Goal: Task Accomplishment & Management: Manage account settings

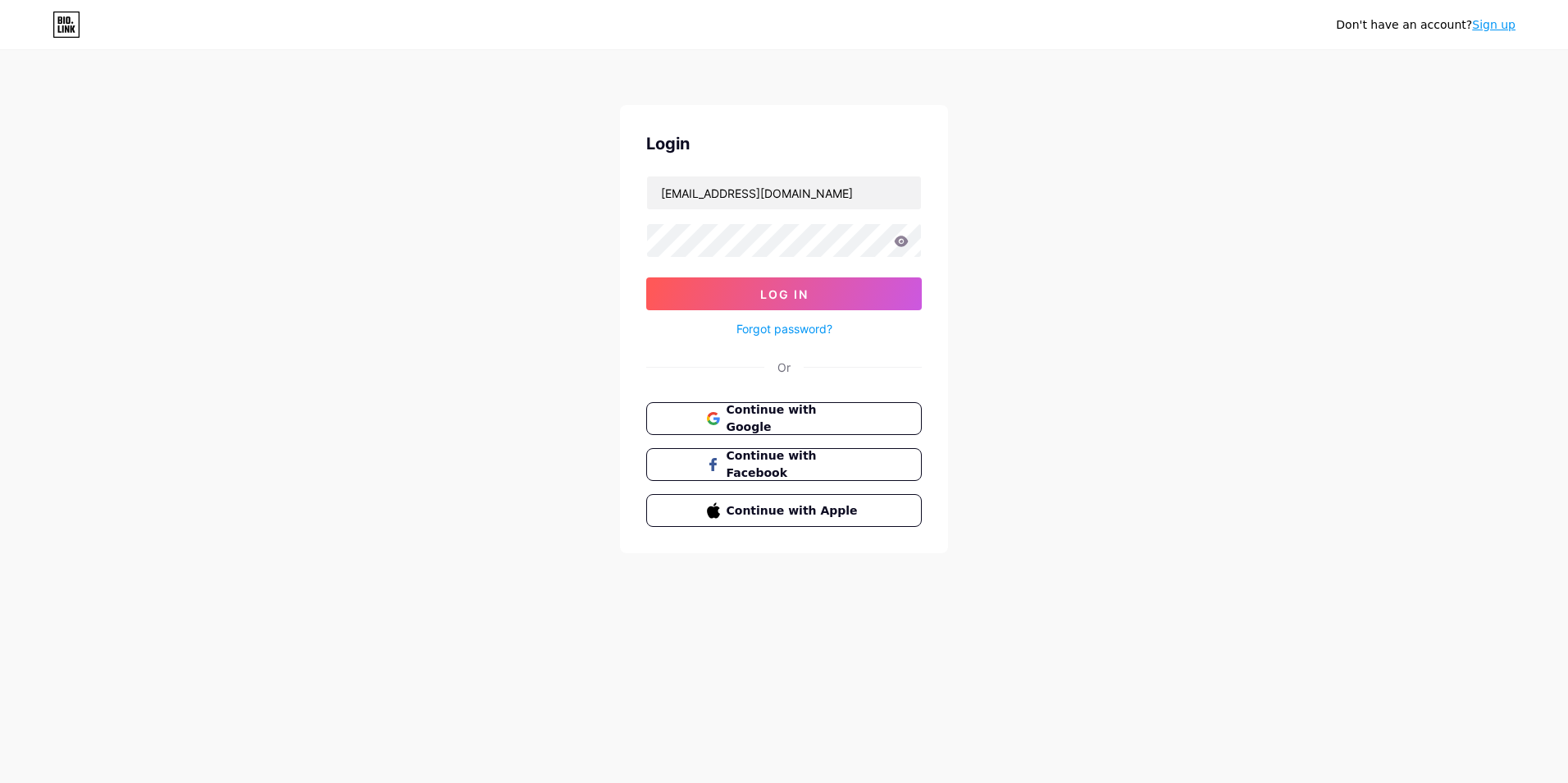
type input "[EMAIL_ADDRESS][DOMAIN_NAME]"
click at [821, 301] on button "Log In" at bounding box center [784, 293] width 275 height 33
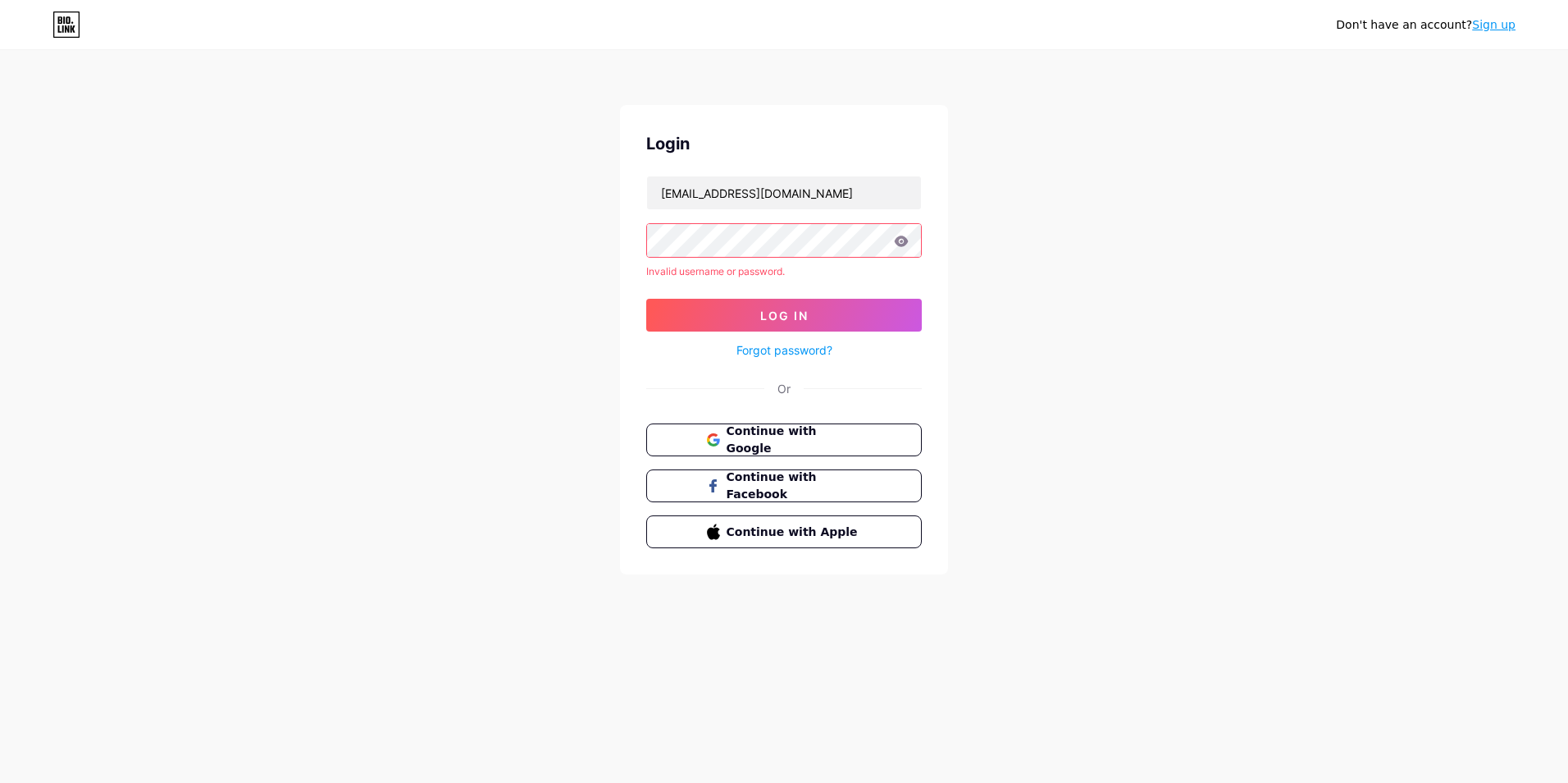
drag, startPoint x: 1071, startPoint y: 402, endPoint x: 919, endPoint y: 385, distance: 152.9
click at [1069, 402] on div "Don't have an account? Sign up Login [EMAIL_ADDRESS][DOMAIN_NAME] Invalid usern…" at bounding box center [784, 313] width 1568 height 627
drag, startPoint x: 684, startPoint y: 191, endPoint x: 701, endPoint y: 199, distance: 18.8
click at [684, 191] on input "[EMAIL_ADDRESS][DOMAIN_NAME]" at bounding box center [784, 193] width 274 height 33
click at [717, 307] on button "Log In" at bounding box center [784, 315] width 275 height 33
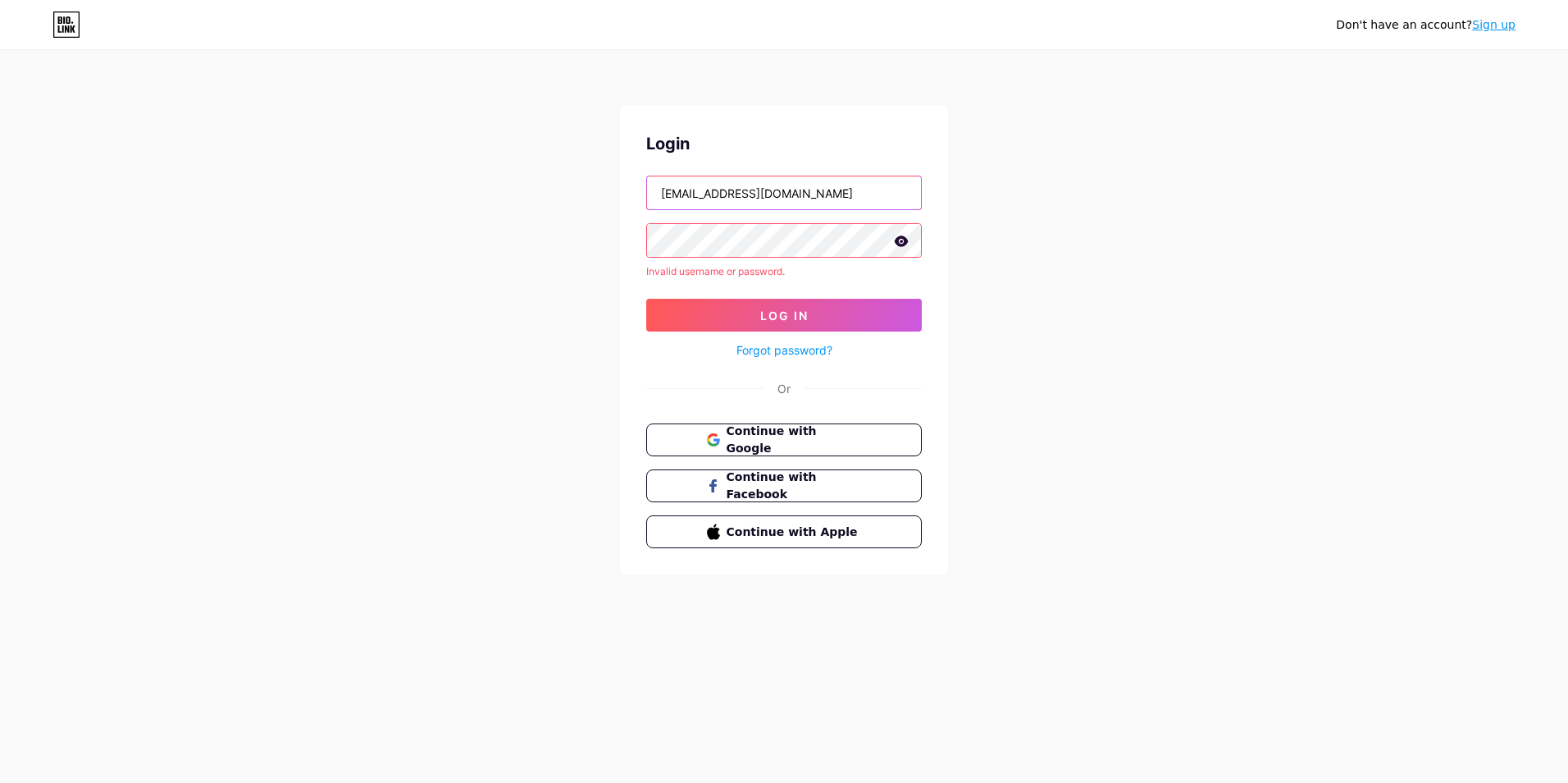
click at [685, 197] on input "[EMAIL_ADDRESS][DOMAIN_NAME]" at bounding box center [784, 193] width 274 height 33
type input "[EMAIL_ADDRESS][DOMAIN_NAME]"
click at [774, 304] on button "Log In" at bounding box center [784, 315] width 275 height 33
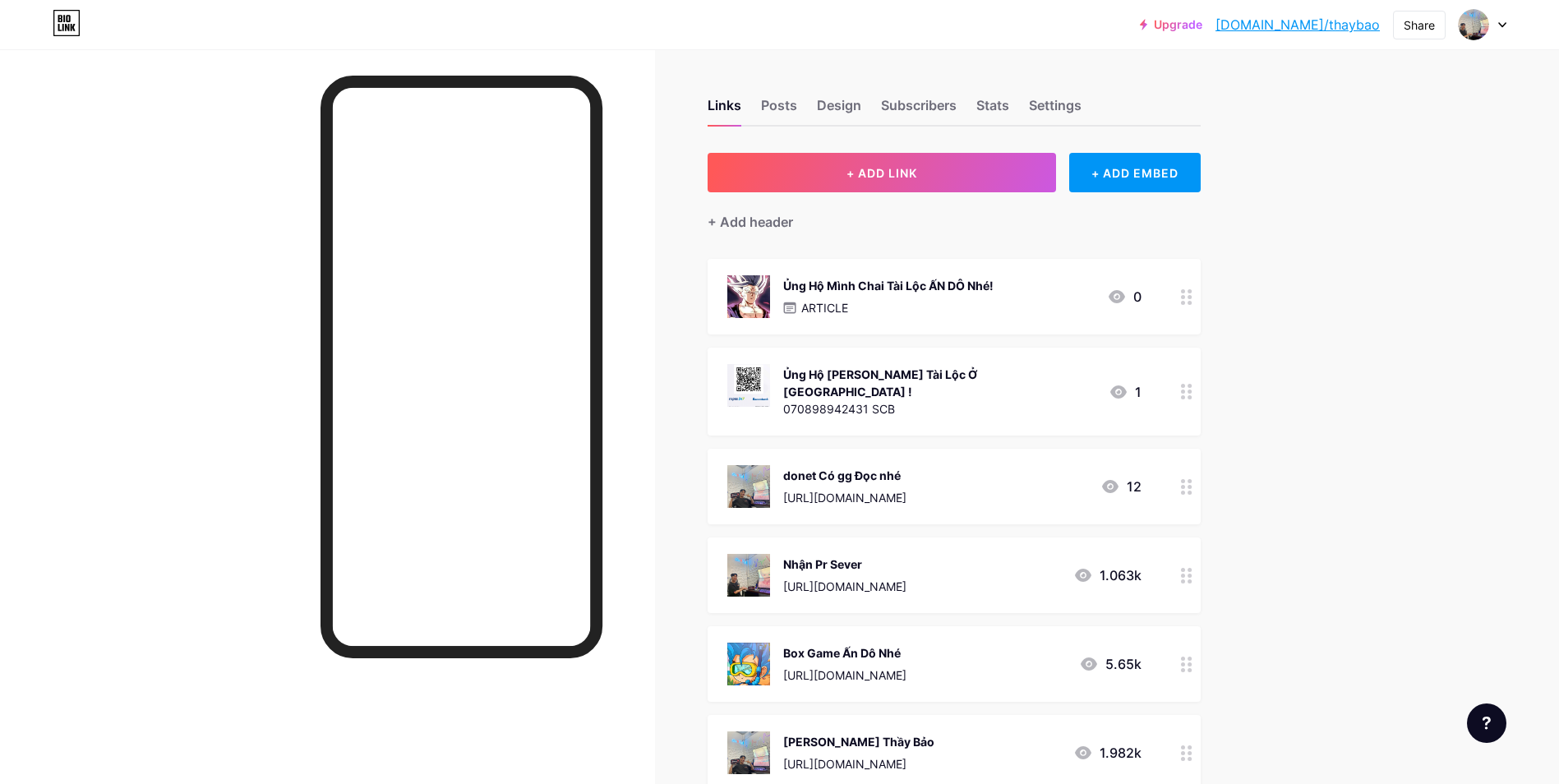
click at [956, 643] on div "Box Game Ấn Dô Nhé [URL][DOMAIN_NAME] 5.65k" at bounding box center [935, 664] width 414 height 43
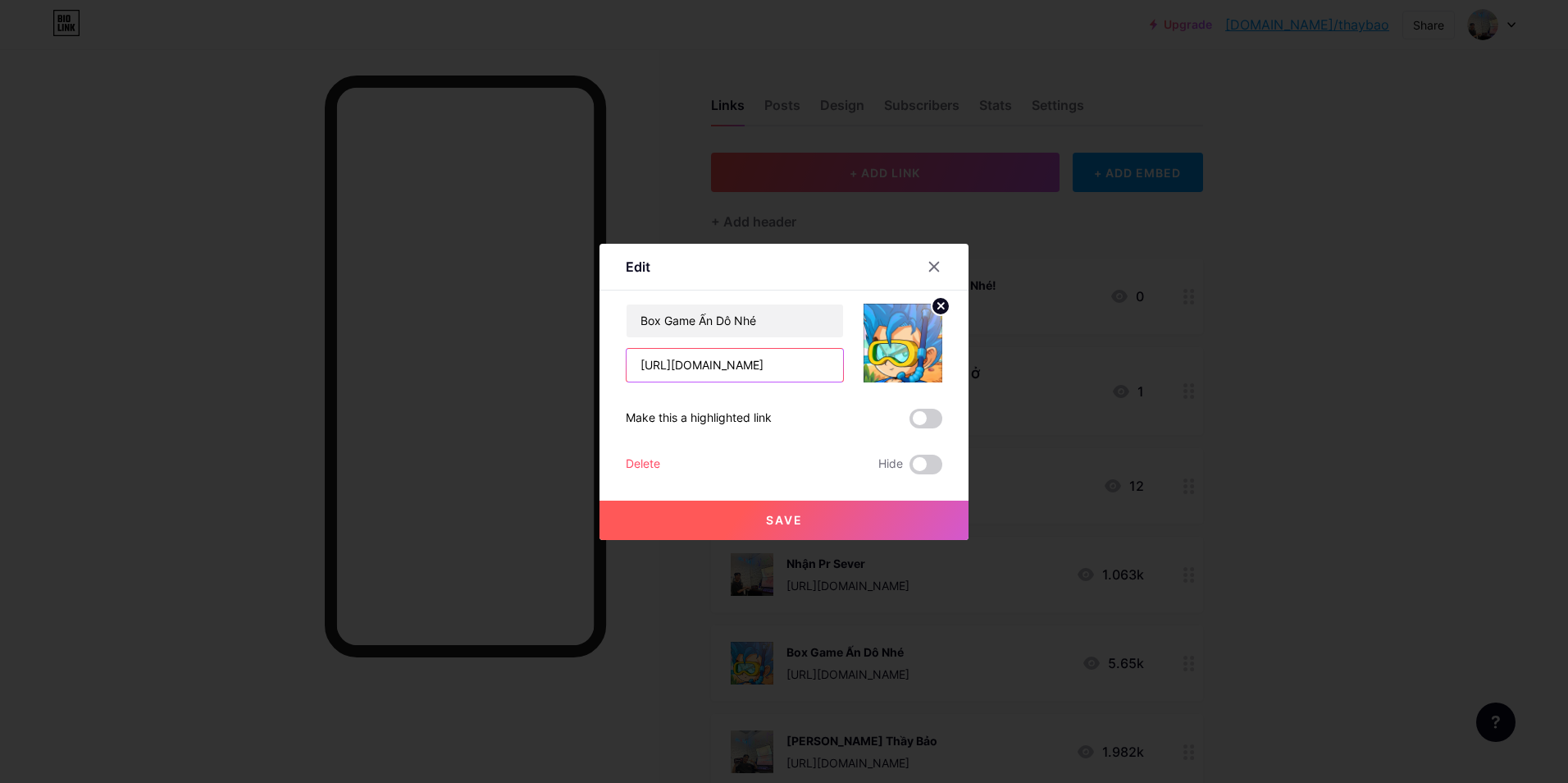
drag, startPoint x: 816, startPoint y: 364, endPoint x: 504, endPoint y: 389, distance: 313.0
click at [504, 389] on div "Edit Content YouTube Play YouTube video without leaving your page. ADD Vimeo Pl…" at bounding box center [784, 392] width 1568 height 783
paste input "dbxfxb349"
type input "[URL][DOMAIN_NAME]"
click at [772, 506] on button "Save" at bounding box center [784, 521] width 369 height 40
